Goal: Information Seeking & Learning: Check status

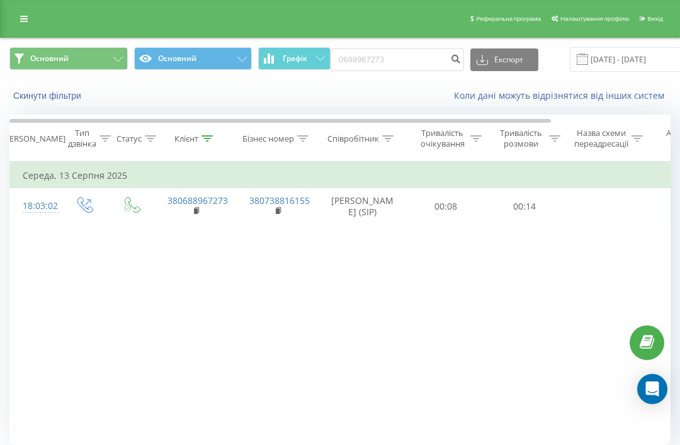
click at [39, 98] on button "Скинути фільтри" at bounding box center [48, 95] width 78 height 11
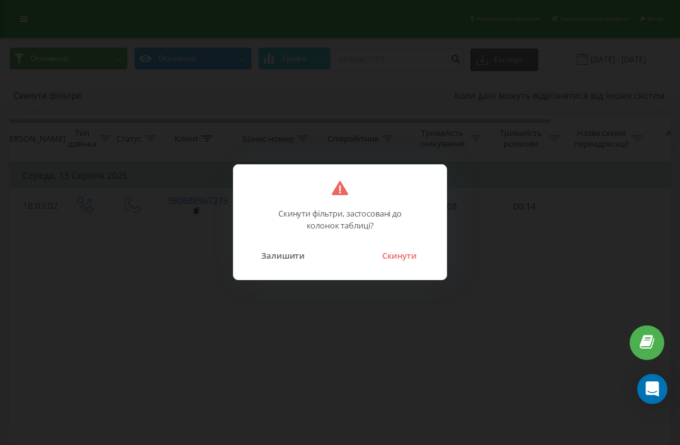
click at [403, 254] on button "Скинути" at bounding box center [399, 255] width 47 height 16
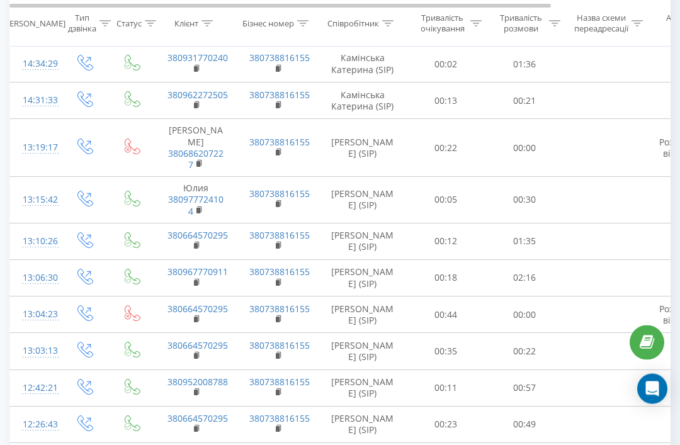
scroll to position [713, 0]
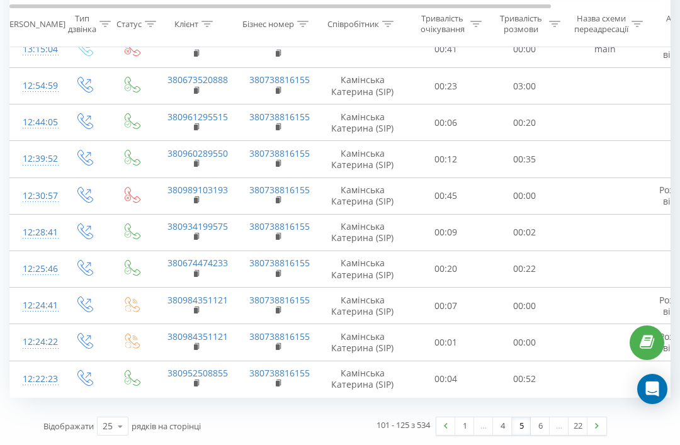
scroll to position [963, 0]
click at [537, 435] on link "6" at bounding box center [540, 426] width 19 height 18
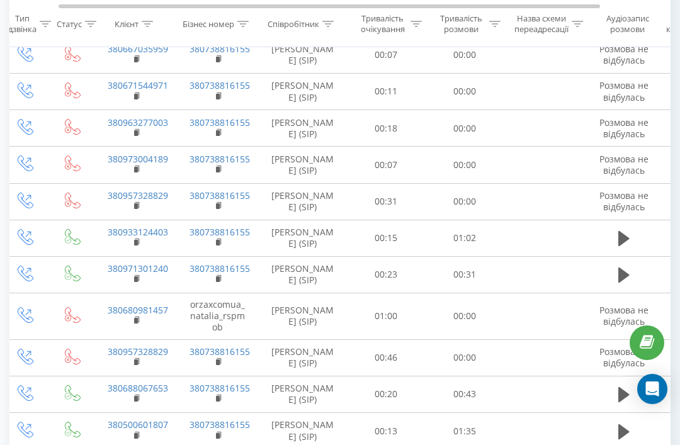
click at [622, 246] on icon at bounding box center [623, 238] width 11 height 15
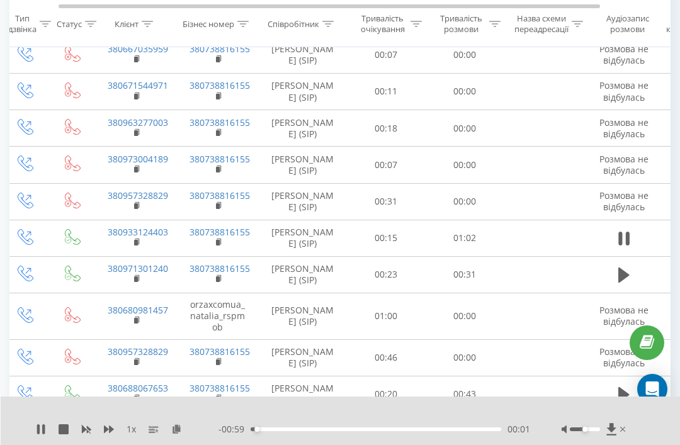
click at [110, 433] on icon at bounding box center [109, 429] width 10 height 8
click at [113, 434] on icon at bounding box center [109, 429] width 10 height 10
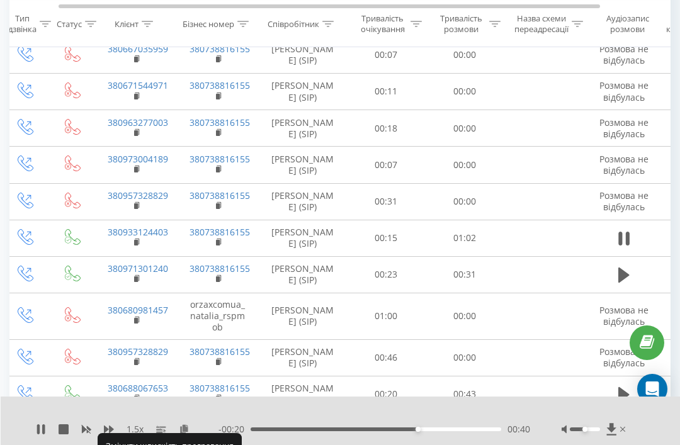
scroll to position [0, 59]
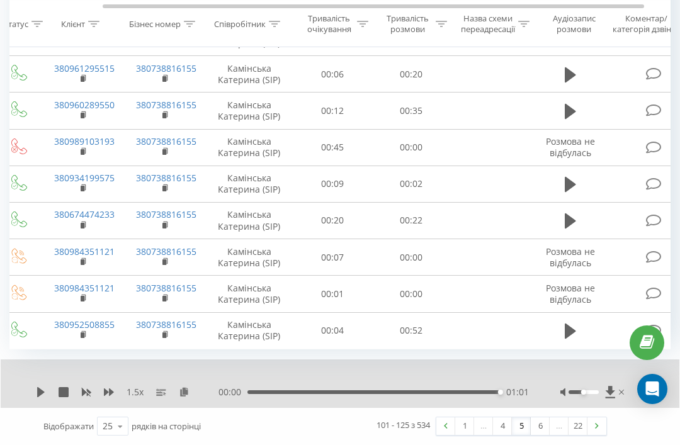
click at [573, 339] on icon at bounding box center [570, 330] width 11 height 15
click at [37, 408] on div "1.5 x - 00:07 00:44 00:44" at bounding box center [340, 383] width 678 height 48
click at [40, 397] on icon at bounding box center [41, 392] width 10 height 10
click at [45, 397] on icon at bounding box center [41, 392] width 10 height 10
click at [571, 193] on icon at bounding box center [570, 185] width 11 height 18
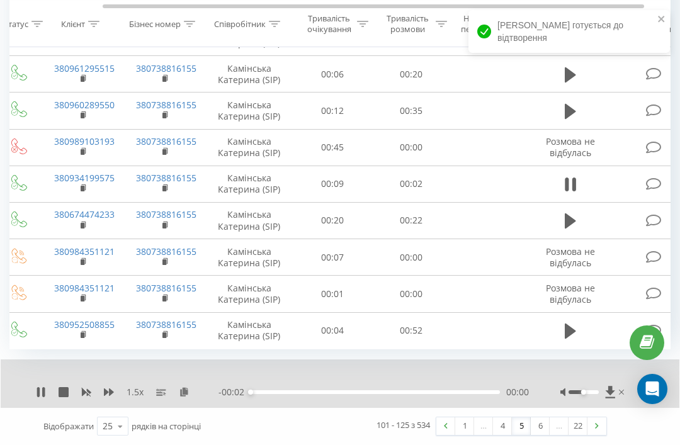
click at [573, 228] on icon at bounding box center [570, 220] width 11 height 15
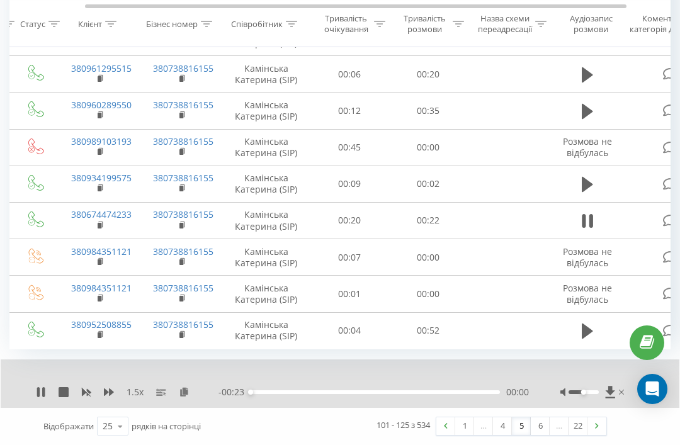
scroll to position [0, 100]
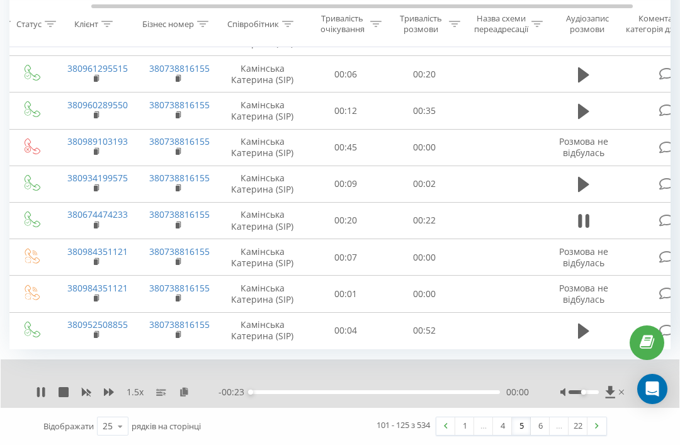
click at [589, 121] on button at bounding box center [583, 111] width 19 height 19
click at [592, 121] on button at bounding box center [583, 111] width 19 height 19
click at [583, 119] on icon at bounding box center [583, 111] width 11 height 15
click at [590, 121] on button at bounding box center [583, 111] width 19 height 19
click at [587, 84] on icon at bounding box center [583, 75] width 11 height 18
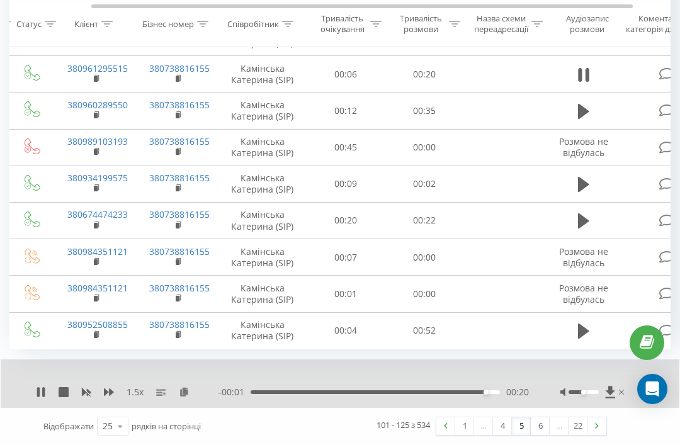
click at [585, 45] on icon at bounding box center [583, 37] width 11 height 15
click at [81, 397] on icon at bounding box center [86, 392] width 10 height 10
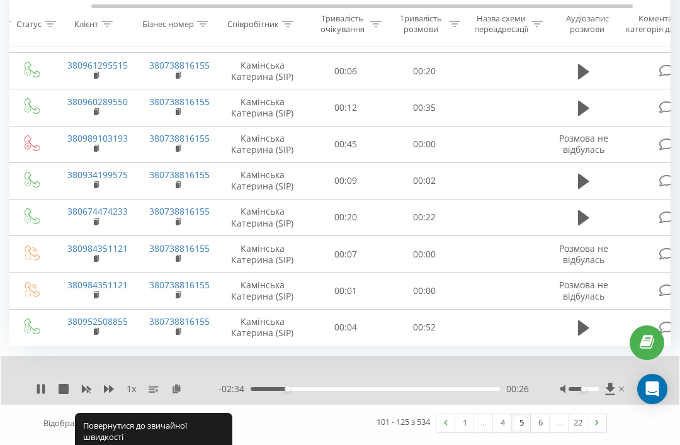
click at [107, 394] on icon at bounding box center [109, 389] width 10 height 10
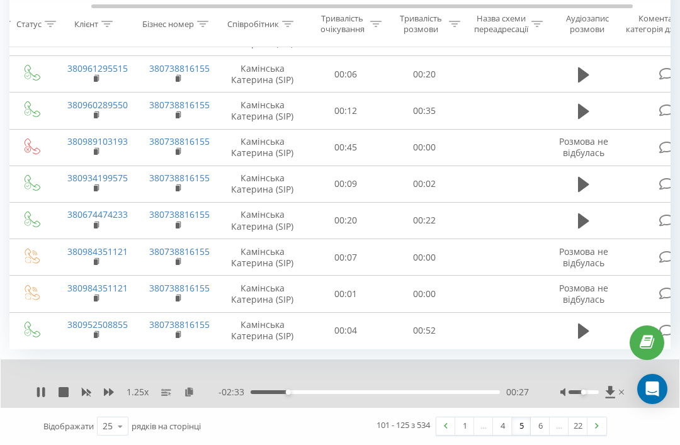
click at [109, 397] on icon at bounding box center [109, 392] width 10 height 10
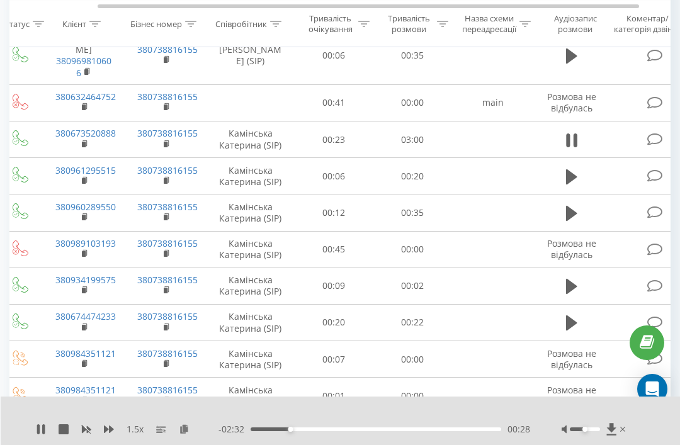
scroll to position [852, 0]
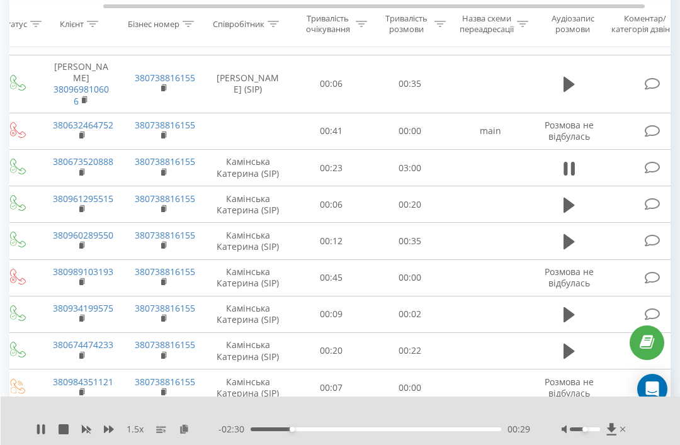
click at [571, 93] on icon at bounding box center [568, 85] width 11 height 18
click at [566, 55] on td at bounding box center [569, 36] width 76 height 37
click at [572, 46] on icon at bounding box center [568, 37] width 11 height 18
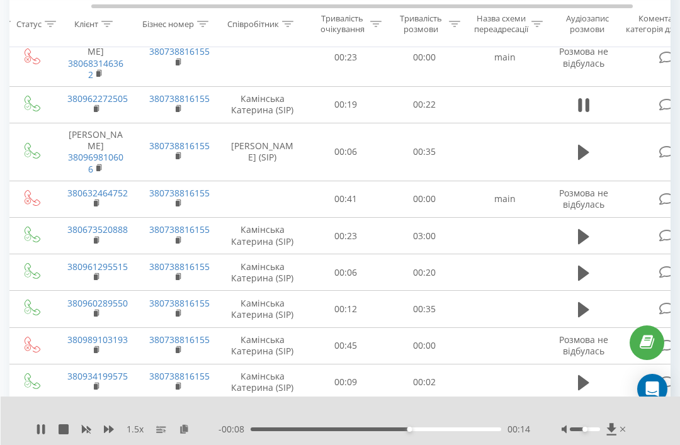
scroll to position [0, 105]
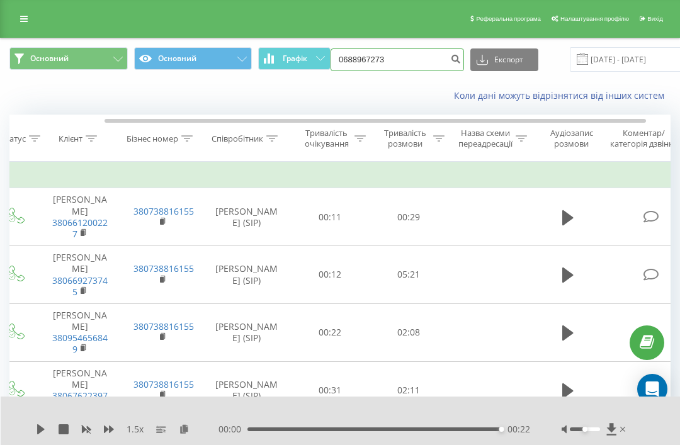
click at [388, 71] on input "0688967273" at bounding box center [396, 59] width 133 height 23
type input "0962272505"
click at [480, 71] on button "Експорт" at bounding box center [504, 59] width 68 height 23
click at [450, 61] on icon "submit" at bounding box center [455, 57] width 11 height 8
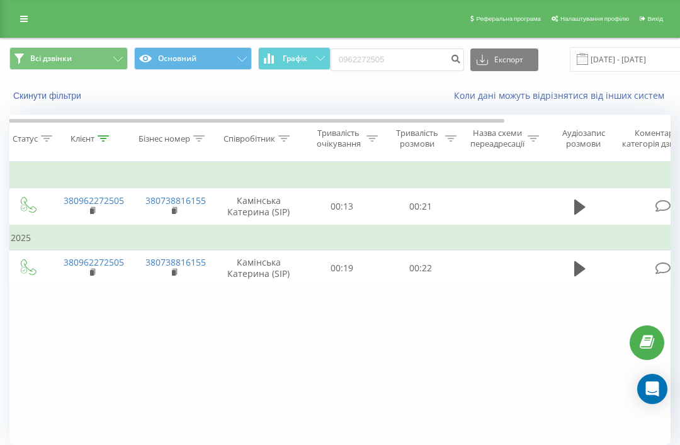
scroll to position [0, 114]
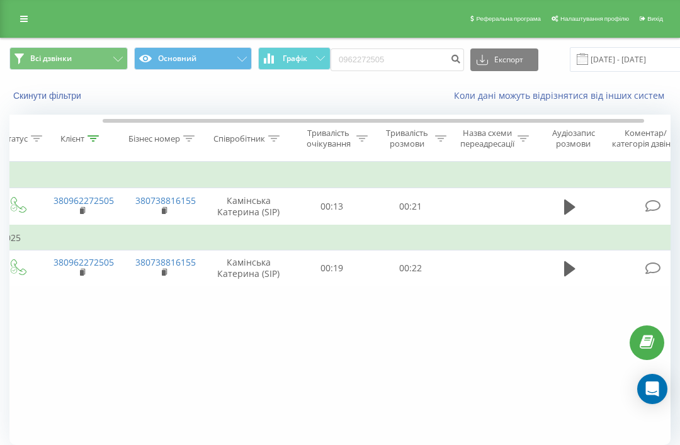
click at [570, 216] on icon at bounding box center [569, 207] width 11 height 18
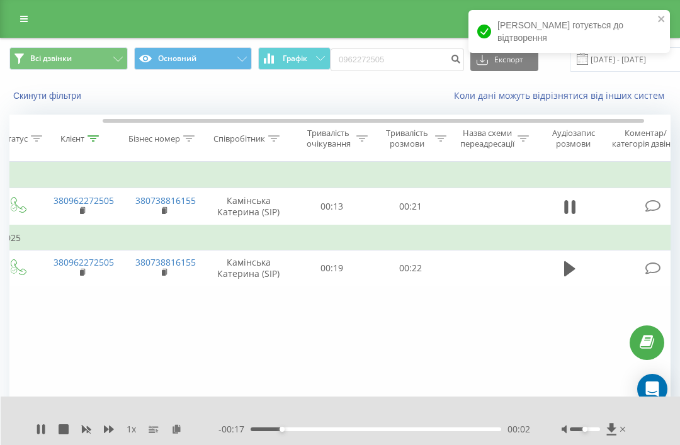
click at [102, 420] on div "1 x - 00:17 00:02 00:02" at bounding box center [341, 420] width 680 height 48
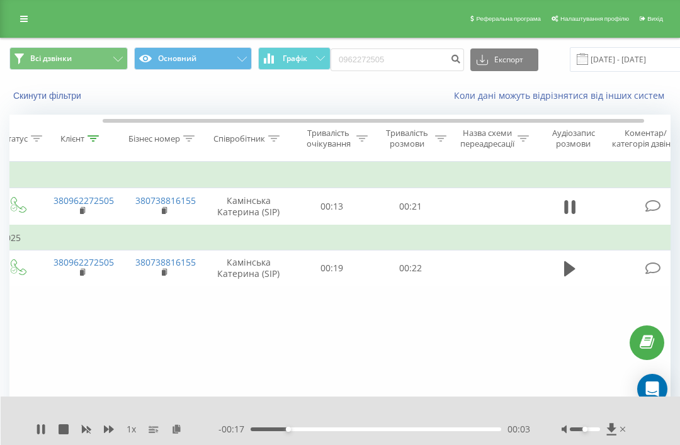
click at [110, 424] on icon at bounding box center [109, 429] width 10 height 10
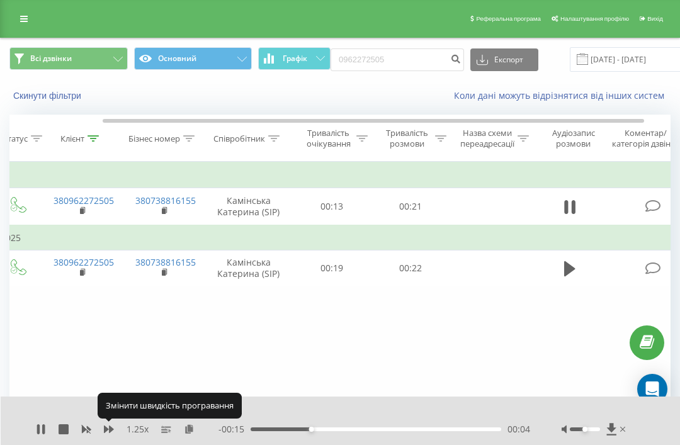
click at [111, 431] on icon at bounding box center [109, 429] width 10 height 8
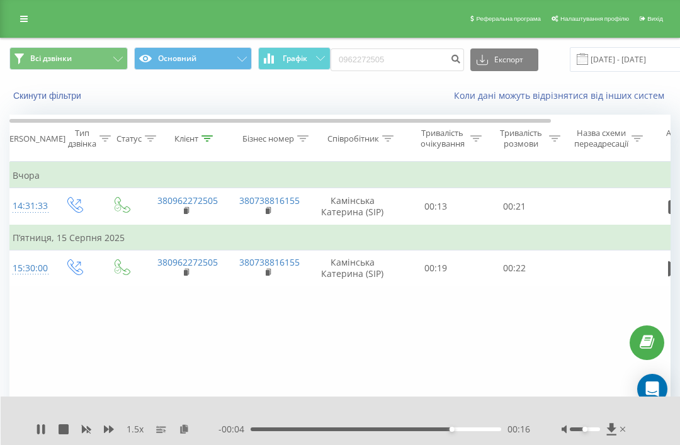
scroll to position [0, 0]
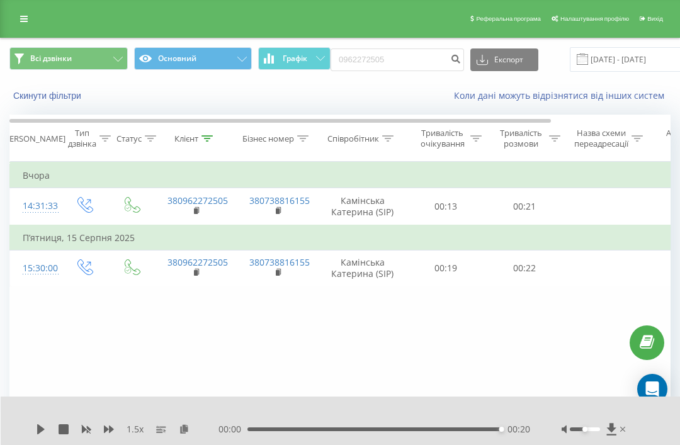
click at [57, 101] on button "Скинути фільтри" at bounding box center [48, 95] width 78 height 11
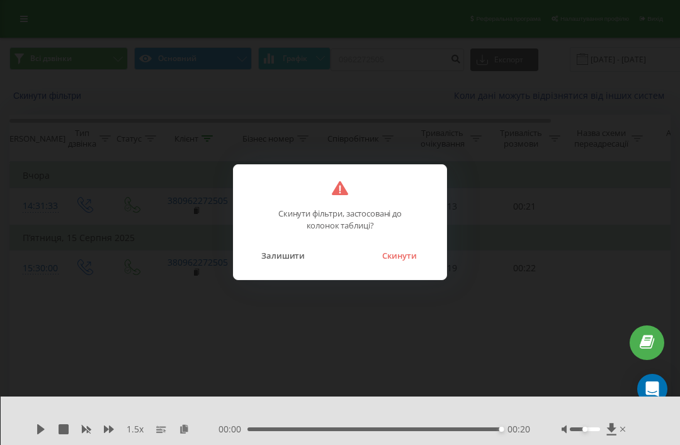
click at [405, 259] on button "Скинути" at bounding box center [399, 255] width 47 height 16
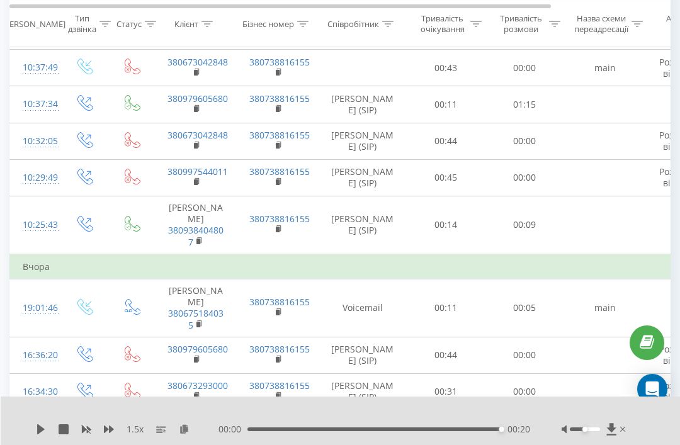
scroll to position [947, 0]
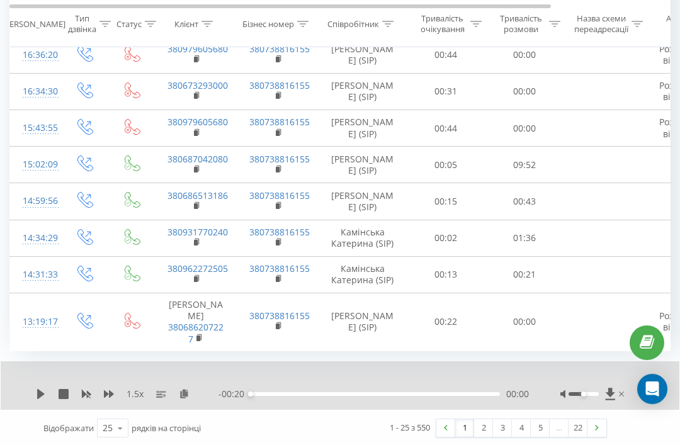
click at [505, 437] on link "3" at bounding box center [502, 428] width 19 height 18
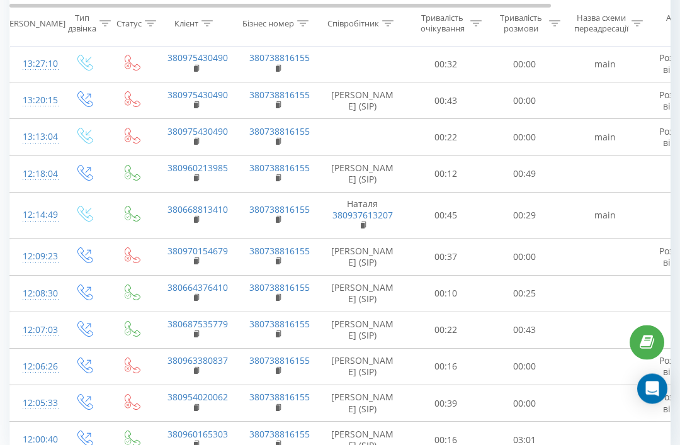
scroll to position [815, 0]
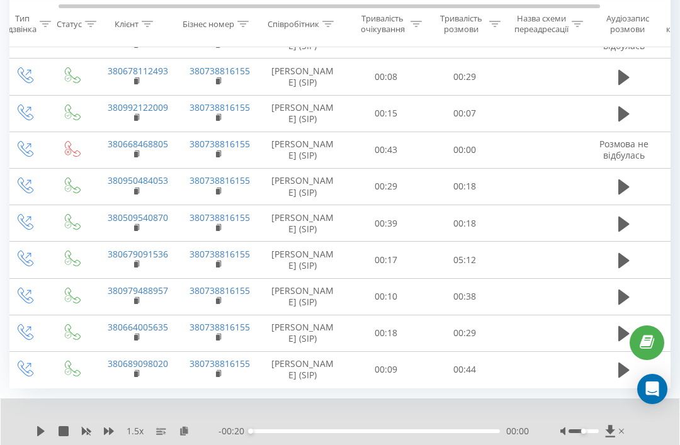
scroll to position [722, 0]
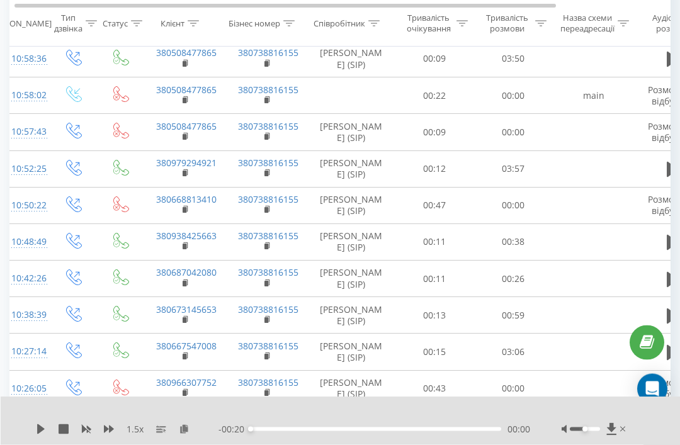
scroll to position [0, 9]
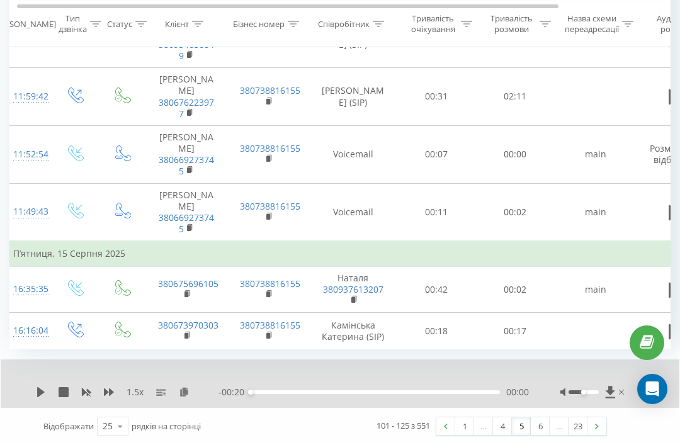
click at [538, 435] on link "6" at bounding box center [540, 426] width 19 height 18
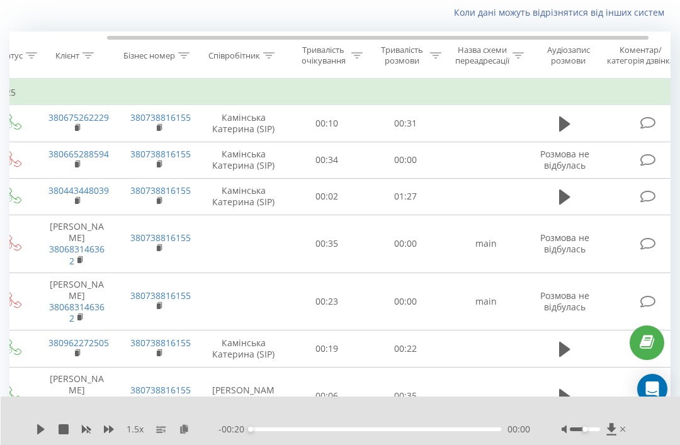
click at [565, 200] on icon at bounding box center [564, 197] width 11 height 18
click at [108, 434] on icon at bounding box center [109, 429] width 10 height 10
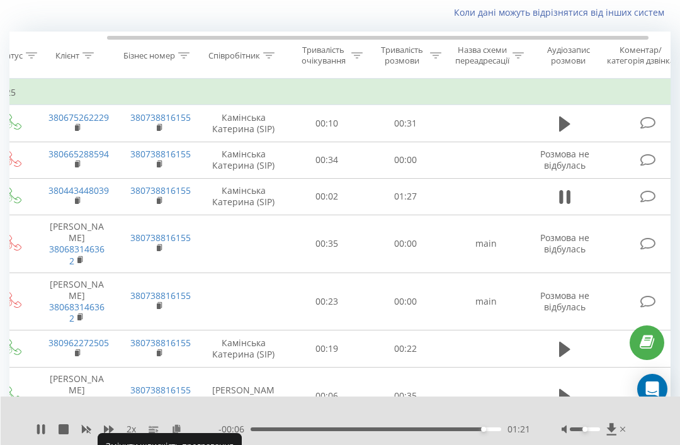
click at [561, 126] on icon at bounding box center [564, 124] width 11 height 18
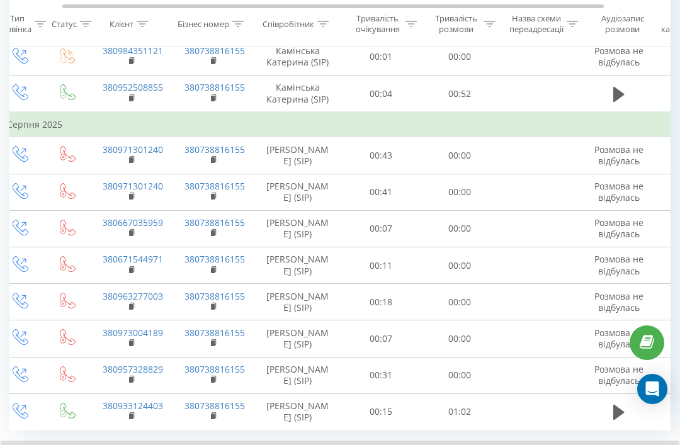
scroll to position [809, 0]
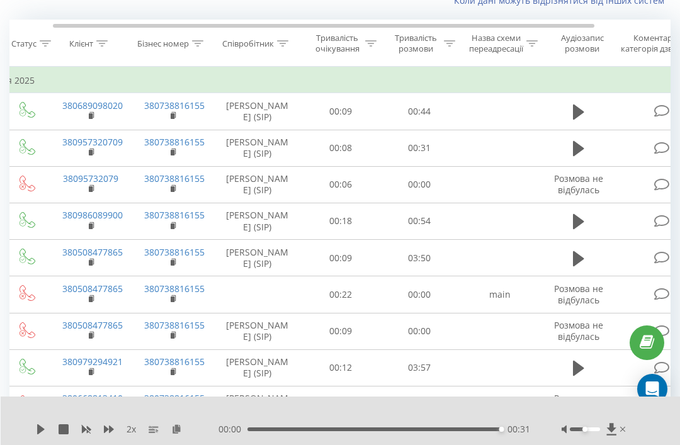
scroll to position [0, 113]
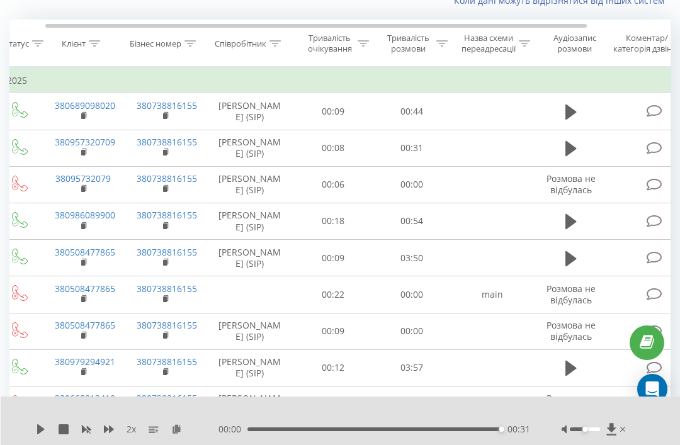
click at [469, 386] on td at bounding box center [492, 367] width 82 height 37
click at [567, 120] on icon at bounding box center [570, 111] width 11 height 15
click at [568, 156] on icon at bounding box center [570, 148] width 11 height 15
click at [568, 230] on icon at bounding box center [570, 222] width 11 height 18
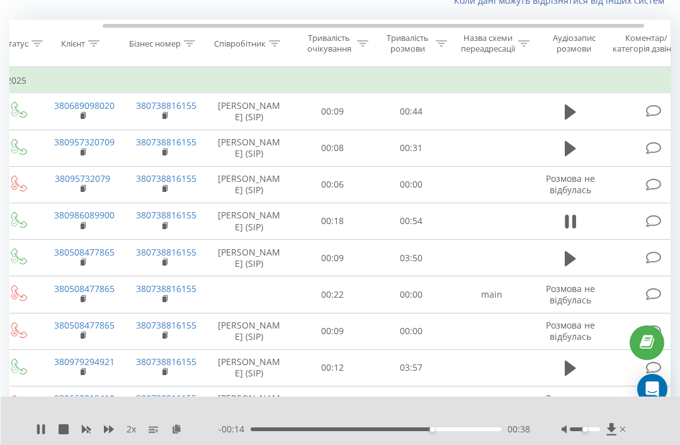
click at [87, 434] on icon at bounding box center [86, 429] width 10 height 10
click at [108, 434] on icon at bounding box center [109, 429] width 10 height 10
click at [108, 434] on button at bounding box center [109, 429] width 10 height 10
click at [567, 266] on icon at bounding box center [570, 257] width 11 height 15
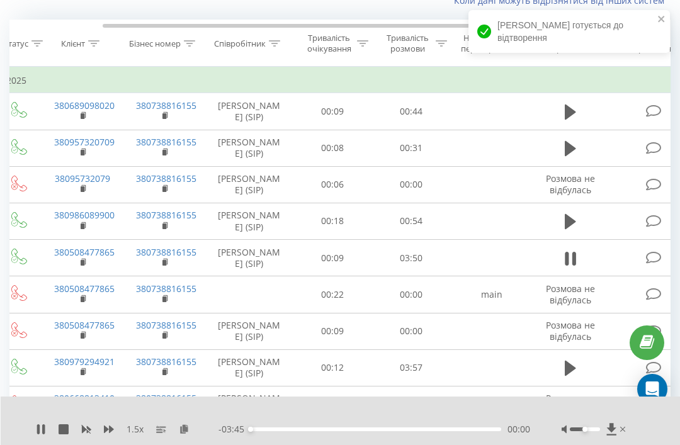
click at [104, 434] on button at bounding box center [109, 429] width 10 height 10
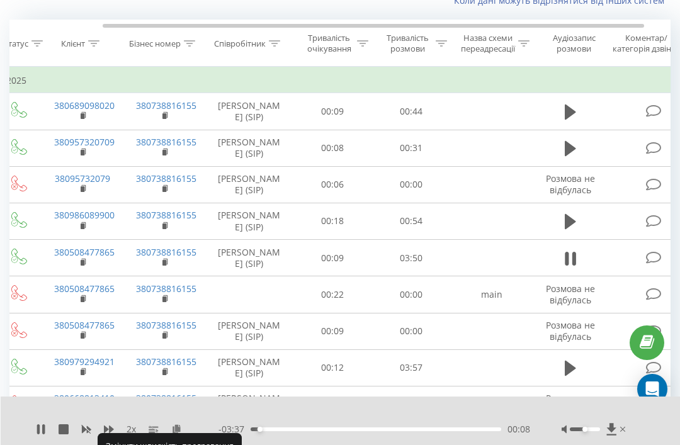
click at [41, 434] on icon at bounding box center [41, 429] width 10 height 10
click at [28, 444] on div "2 x - 03:36 00:08 00:08" at bounding box center [341, 420] width 680 height 48
click at [48, 444] on div "2 x - 03:36 00:08 00:08" at bounding box center [341, 420] width 680 height 48
click at [47, 436] on div "2 x" at bounding box center [127, 429] width 183 height 13
click at [40, 434] on icon at bounding box center [41, 429] width 10 height 10
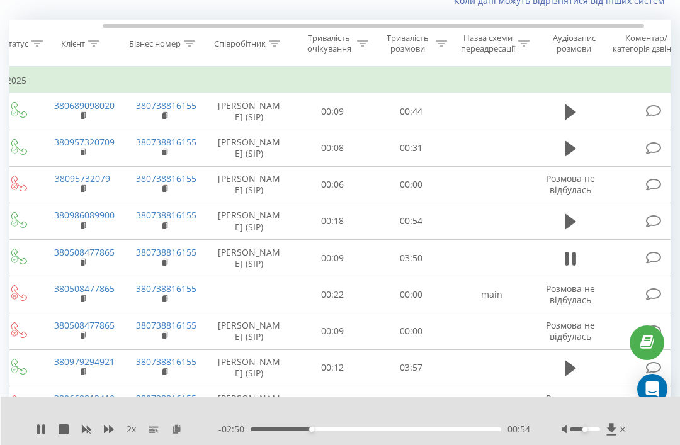
click at [111, 434] on icon at bounding box center [109, 429] width 10 height 10
click at [112, 434] on icon at bounding box center [109, 429] width 10 height 10
click at [111, 434] on icon at bounding box center [109, 429] width 10 height 10
click at [36, 434] on icon at bounding box center [41, 429] width 10 height 10
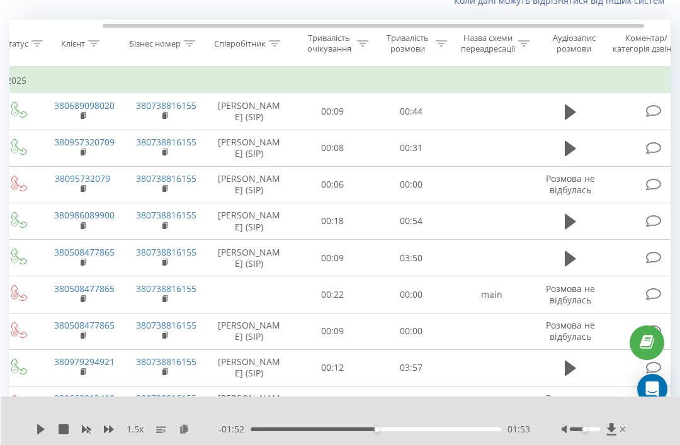
click at [37, 434] on icon at bounding box center [41, 429] width 10 height 10
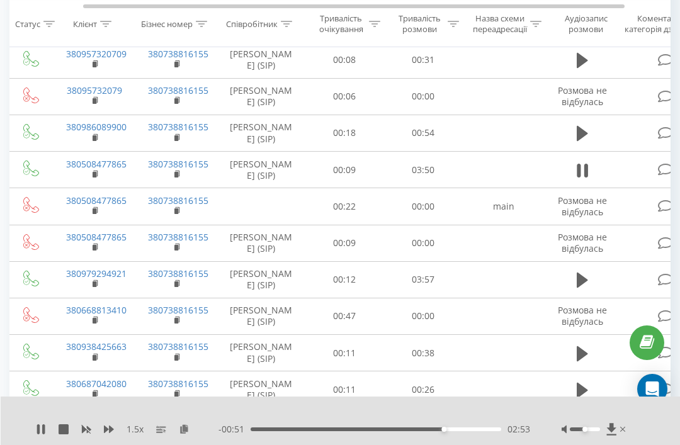
scroll to position [0, 91]
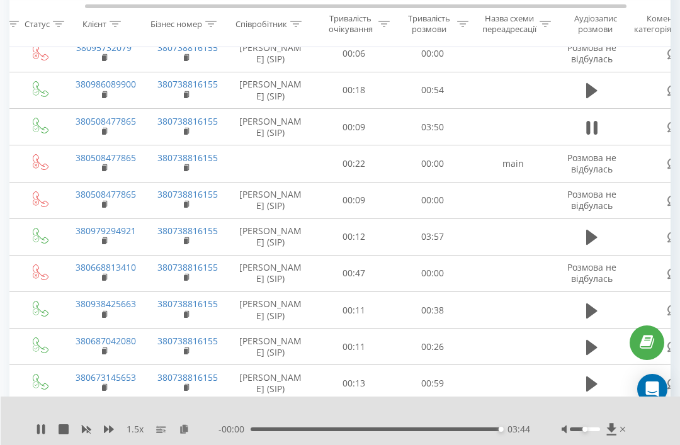
click at [50, 444] on div "1.5 x - 00:00 03:44 03:44" at bounding box center [341, 420] width 680 height 48
click at [54, 444] on div "1.5 x 00:00 03:45 03:45" at bounding box center [341, 420] width 680 height 48
click at [597, 244] on button at bounding box center [591, 237] width 19 height 19
click at [590, 318] on icon at bounding box center [591, 310] width 11 height 15
click at [595, 356] on icon at bounding box center [591, 348] width 11 height 18
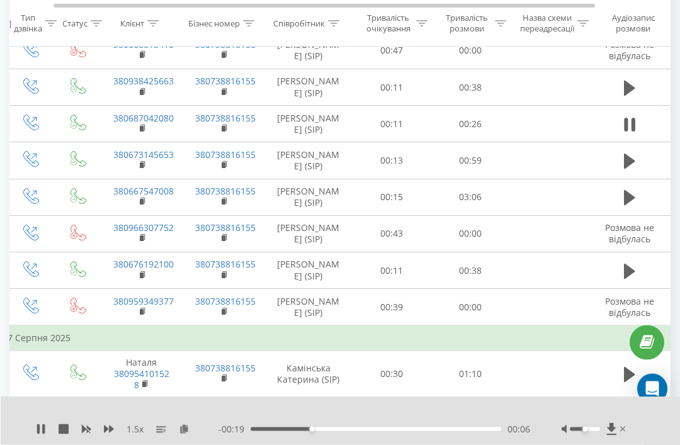
scroll to position [449, 0]
click at [629, 167] on icon at bounding box center [629, 160] width 11 height 15
click at [627, 199] on icon at bounding box center [629, 197] width 11 height 18
click at [629, 274] on icon at bounding box center [629, 271] width 11 height 18
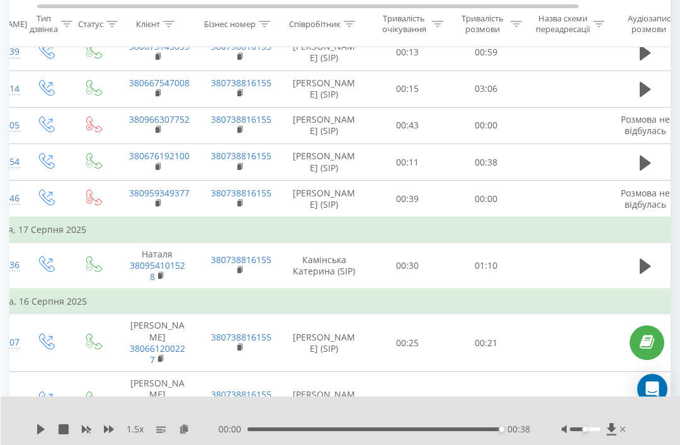
scroll to position [0, 24]
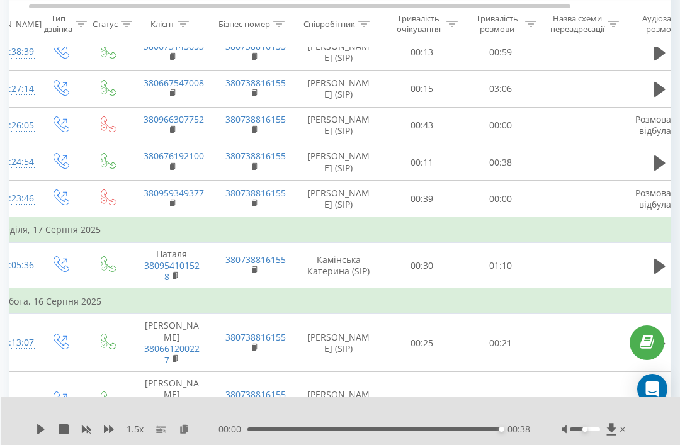
click at [650, 276] on button at bounding box center [659, 266] width 19 height 19
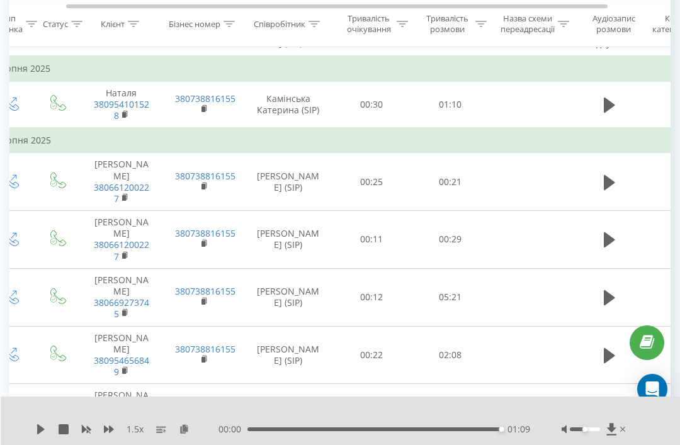
scroll to position [0, 74]
click at [608, 189] on icon at bounding box center [609, 181] width 11 height 15
click at [610, 306] on icon at bounding box center [609, 298] width 11 height 18
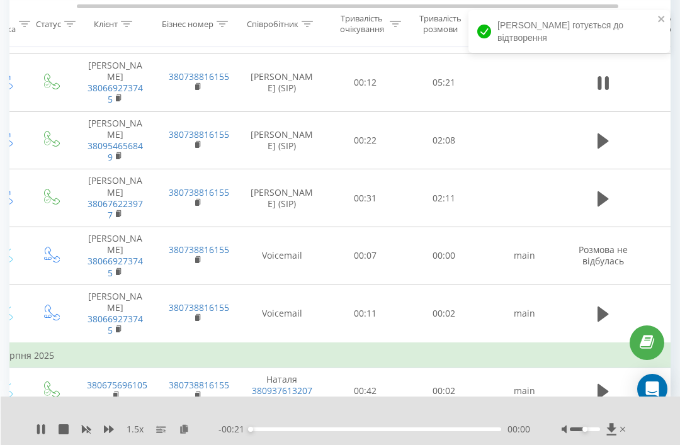
scroll to position [0, 81]
click at [41, 434] on icon at bounding box center [41, 429] width 10 height 10
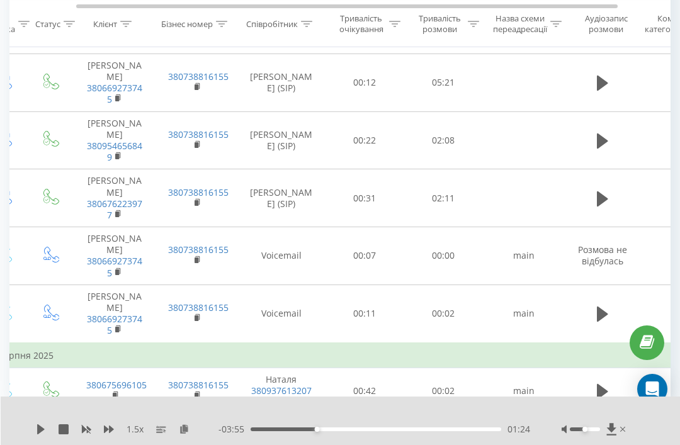
click at [39, 434] on button at bounding box center [41, 429] width 10 height 10
click at [604, 149] on icon at bounding box center [602, 140] width 11 height 15
click at [602, 208] on icon at bounding box center [602, 199] width 11 height 18
click at [599, 322] on icon at bounding box center [602, 313] width 11 height 15
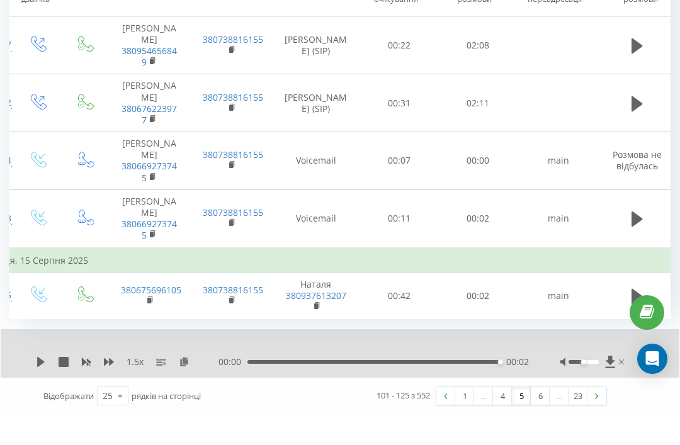
scroll to position [0, 47]
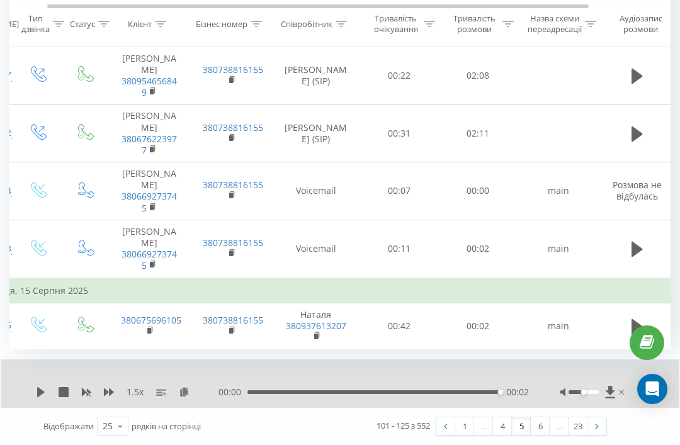
click at [632, 257] on icon at bounding box center [636, 249] width 11 height 15
click at [588, 349] on td "main" at bounding box center [558, 326] width 82 height 47
click at [506, 435] on link "4" at bounding box center [502, 426] width 19 height 18
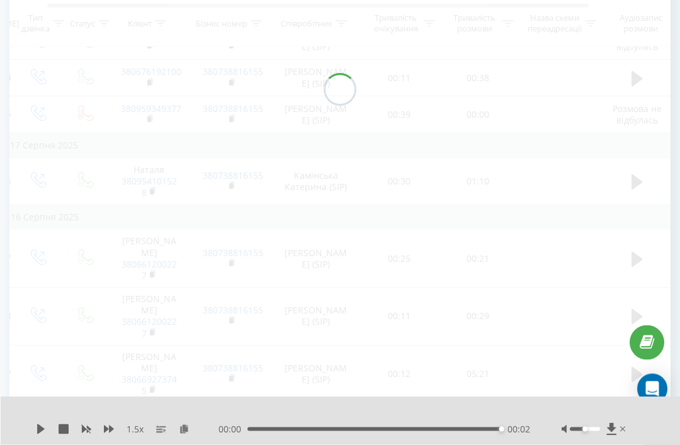
scroll to position [95, 0]
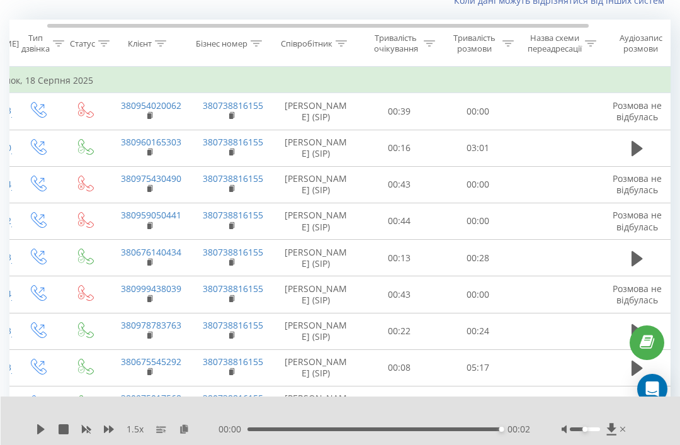
click at [641, 155] on icon at bounding box center [636, 149] width 11 height 18
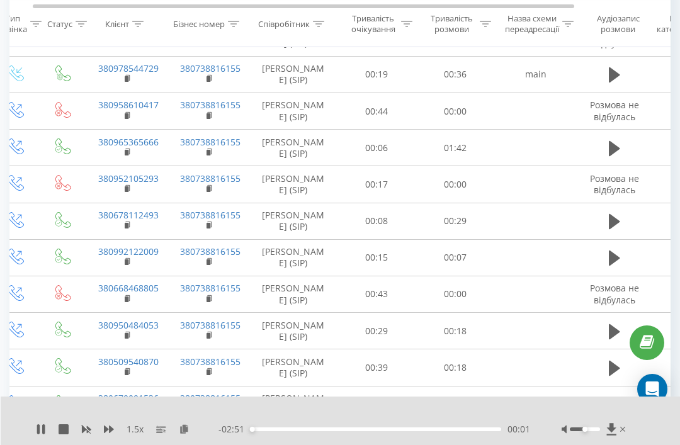
scroll to position [686, 0]
